Goal: Information Seeking & Learning: Find specific fact

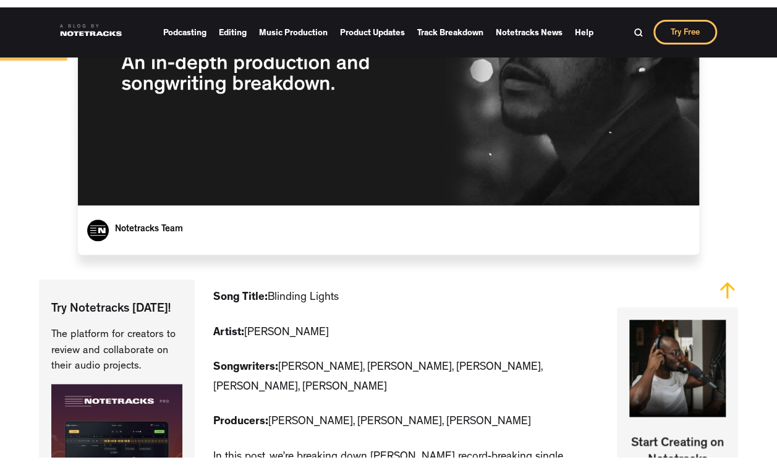
scroll to position [632, 0]
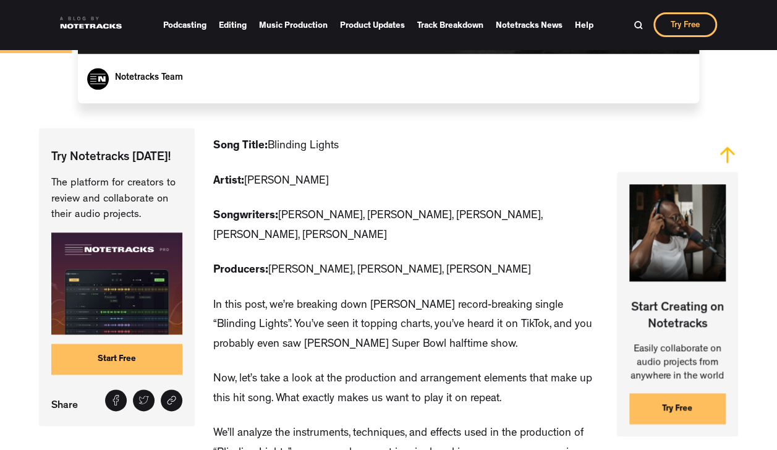
click at [284, 239] on p "Songwriters: [PERSON_NAME], [PERSON_NAME], [PERSON_NAME], [PERSON_NAME], [PERSO…" at bounding box center [405, 226] width 385 height 39
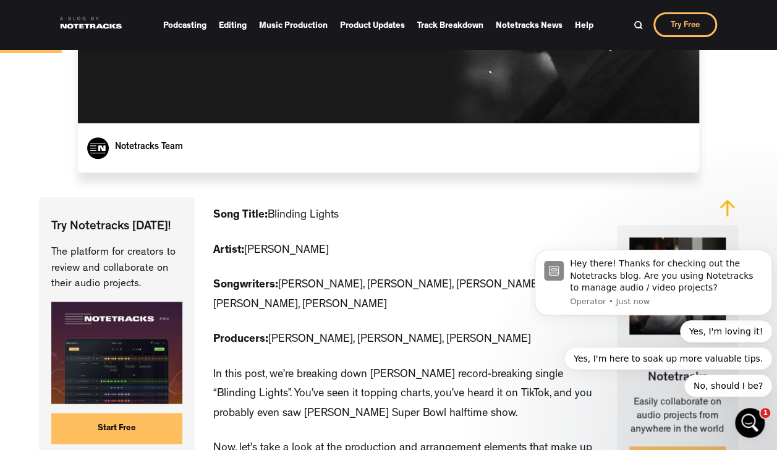
scroll to position [557, 0]
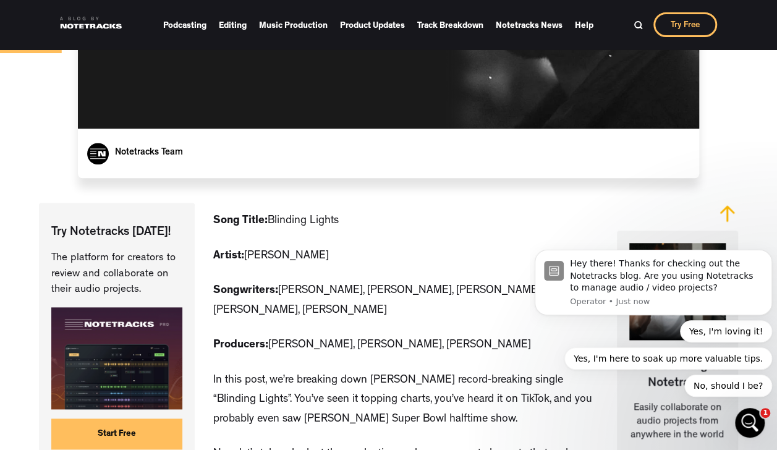
click at [633, 24] on img at bounding box center [637, 24] width 9 height 9
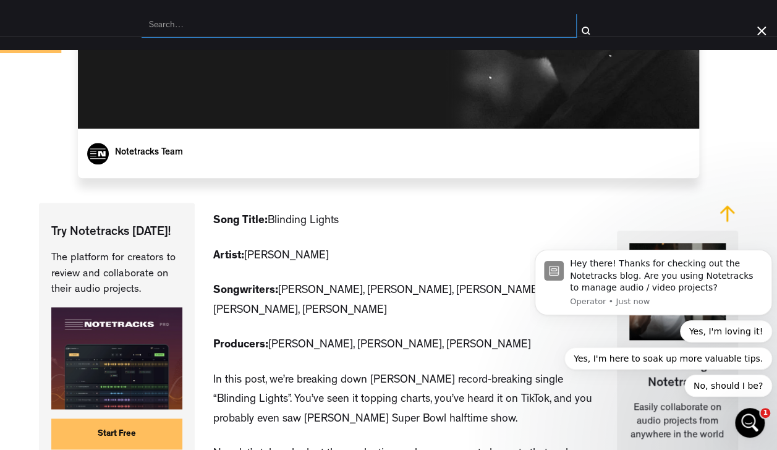
click at [166, 20] on input "search" at bounding box center [359, 25] width 435 height 23
type input "what insturents are in blinding lights"
click at [577, 21] on input "submit" at bounding box center [586, 30] width 19 height 19
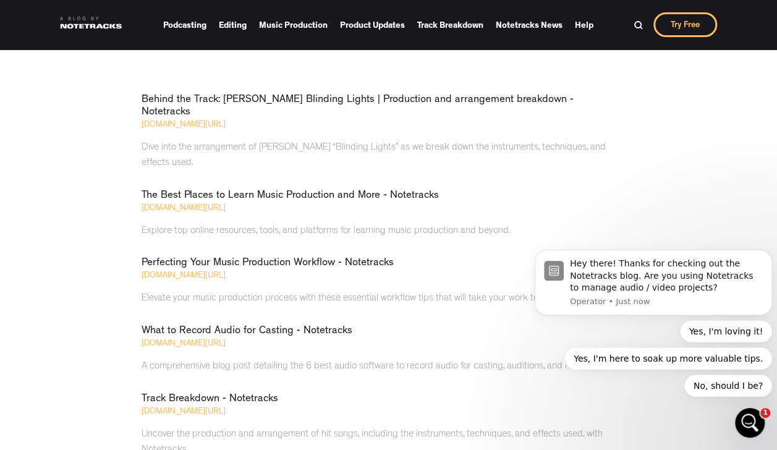
click at [273, 119] on div "www.notetracks.com/blog/behind-the-track-the-weeknds-blinding-lights-production…" at bounding box center [378, 125] width 473 height 12
click at [290, 104] on link "Behind the Track: [PERSON_NAME] Blinding Lights | Production and arrangement br…" at bounding box center [358, 106] width 432 height 23
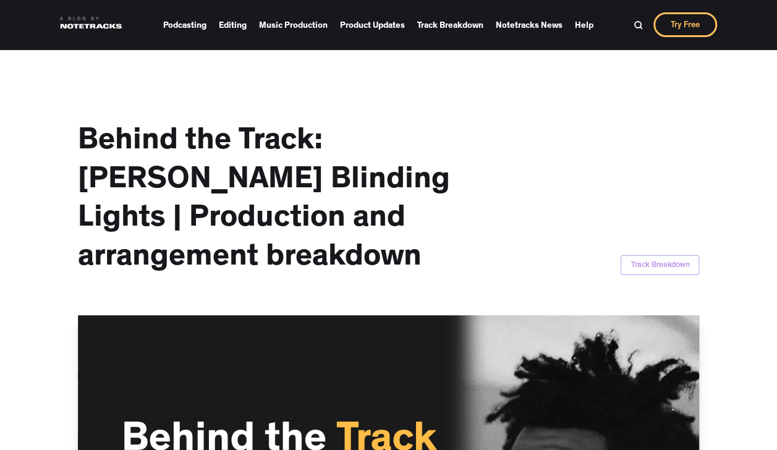
click at [290, 104] on div "Behind the Track: [PERSON_NAME] Blinding Lights | Production and arrangement br…" at bounding box center [389, 182] width 622 height 266
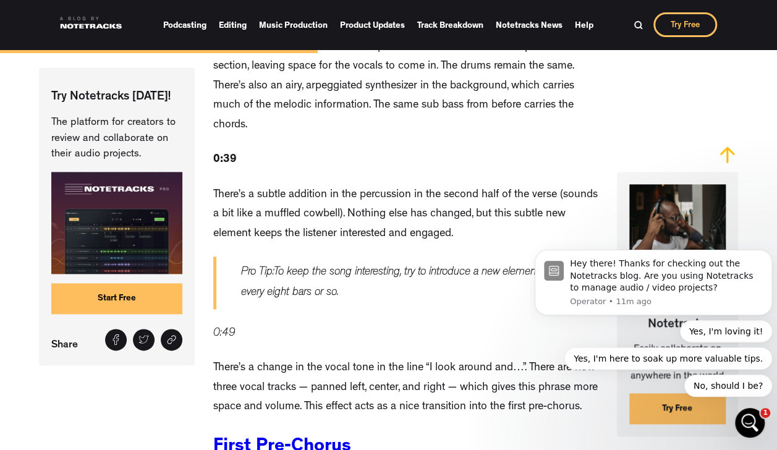
scroll to position [2991, 0]
click at [352, 185] on p "There’s a subtle addition in the percussion in the second half of the verse (so…" at bounding box center [405, 214] width 385 height 59
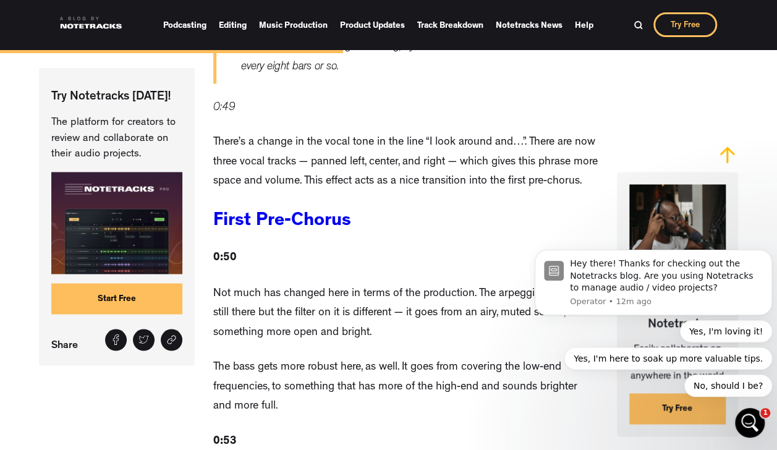
scroll to position [3240, 0]
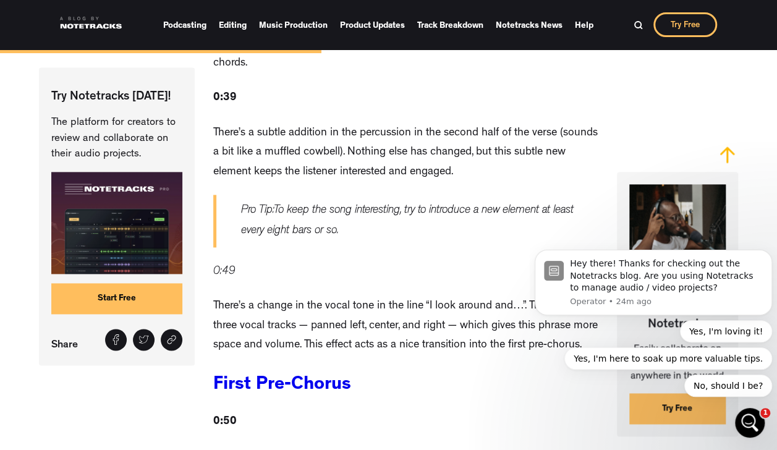
scroll to position [3112, 0]
